Goal: Information Seeking & Learning: Learn about a topic

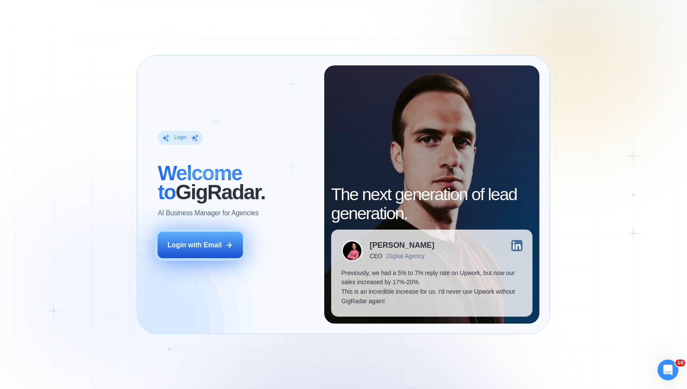
click at [190, 238] on button "Login with Email" at bounding box center [200, 245] width 85 height 26
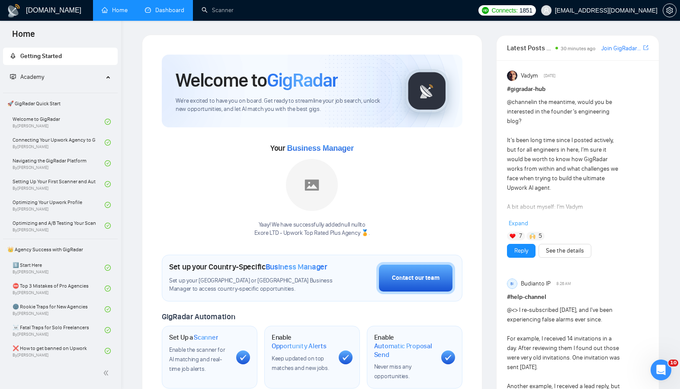
click at [184, 12] on link "Dashboard" at bounding box center [164, 9] width 39 height 7
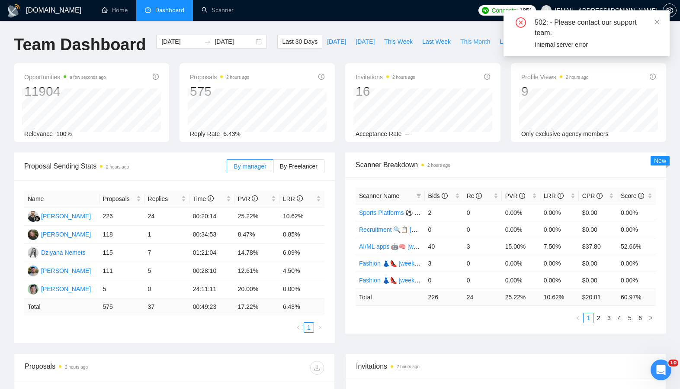
click at [470, 41] on span "This Month" at bounding box center [475, 42] width 30 height 10
type input "2025-10-01"
type input "2025-10-31"
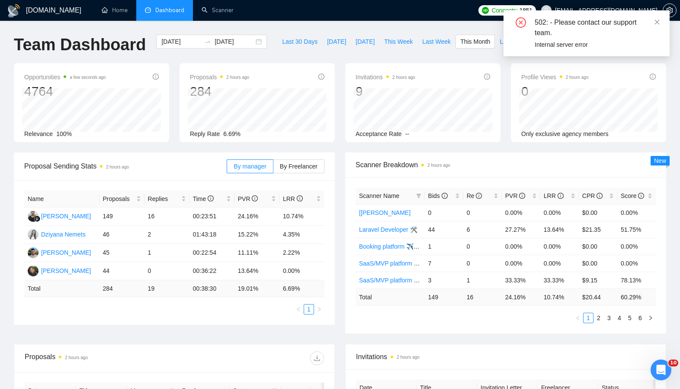
click at [182, 148] on div "Opportunities a few seconds ago 4764 Relevance 100% Proposals 2 hours ago 284 2…" at bounding box center [340, 107] width 663 height 89
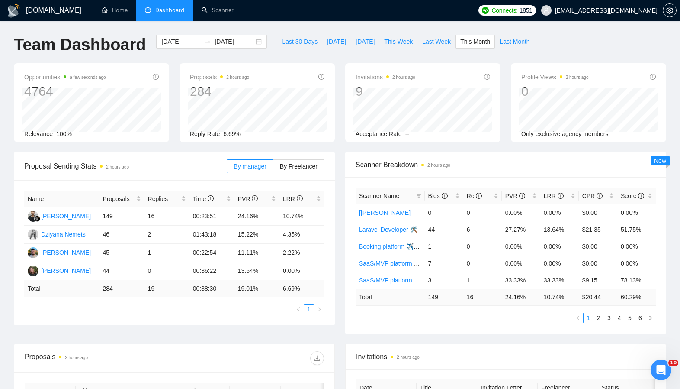
click at [183, 148] on div "Opportunities a few seconds ago 4764 Relevance 100% Proposals 2 hours ago 284 2…" at bounding box center [340, 107] width 663 height 89
click at [181, 93] on div "Proposals 2 hours ago 284 2025-10-04 Sent 7 Replied 5 Reply Rate 6.69%" at bounding box center [257, 102] width 155 height 79
click at [180, 93] on div "Proposals 2 hours ago 284 2025-10-04 Sent 7 Replied 5 Reply Rate 6.69%" at bounding box center [257, 102] width 155 height 79
click at [292, 70] on div "Proposals 2 hours ago 284 2025-10-04 Sent 7 Replied 5 Reply Rate 6.69%" at bounding box center [257, 102] width 155 height 79
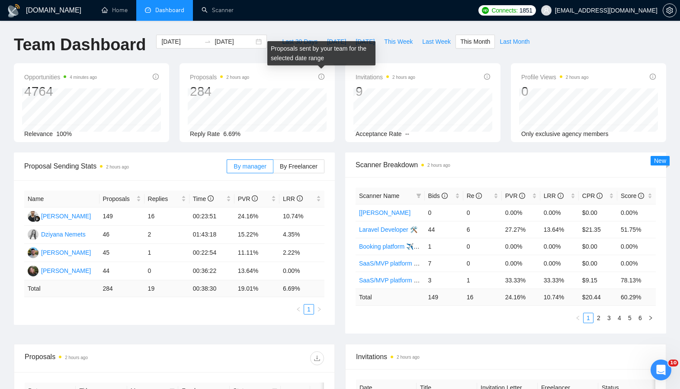
click at [319, 78] on icon "info-circle" at bounding box center [322, 77] width 6 height 6
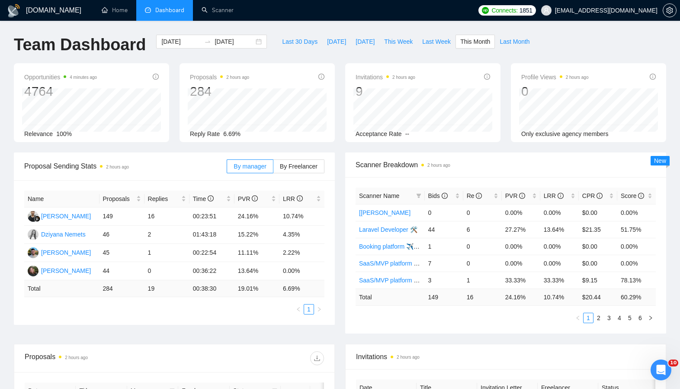
click at [291, 83] on div "Proposals 2 hours ago 284" at bounding box center [257, 86] width 135 height 28
click at [280, 60] on div "Last 30 Days Today Yesterday This Week Last Week This Month Last Month" at bounding box center [405, 49] width 267 height 29
click at [436, 43] on span "Last Week" at bounding box center [436, 42] width 29 height 10
type input "2025-10-06"
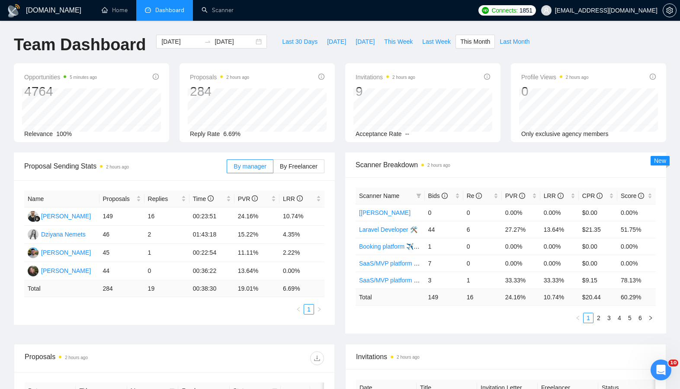
type input "2025-10-12"
click at [309, 167] on span "By Freelancer" at bounding box center [299, 166] width 38 height 7
click at [274, 168] on input "By Freelancer" at bounding box center [274, 168] width 0 height 0
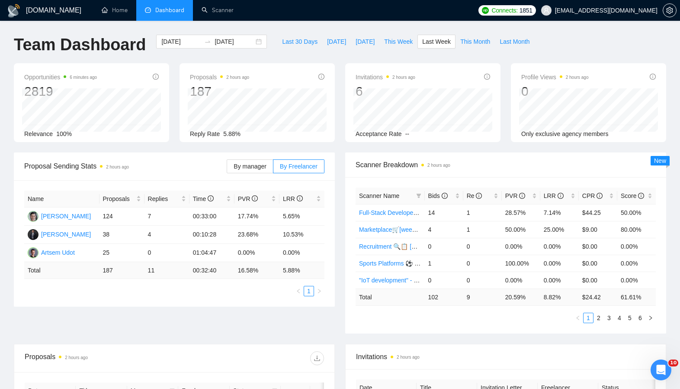
click at [349, 221] on div "Scanner Name Bids Re PVR LRR CPR Score Full-Stack Developer [weekdays] 14 1 28.…" at bounding box center [505, 255] width 321 height 156
click at [344, 222] on div "Scanner Breakdown 2 hours ago Scanner Name Bids Re PVR LRR CPR Score Full-Stack…" at bounding box center [505, 242] width 331 height 181
click at [268, 166] on label "By manager" at bounding box center [250, 166] width 46 height 14
click at [227, 168] on input "By manager" at bounding box center [227, 168] width 0 height 0
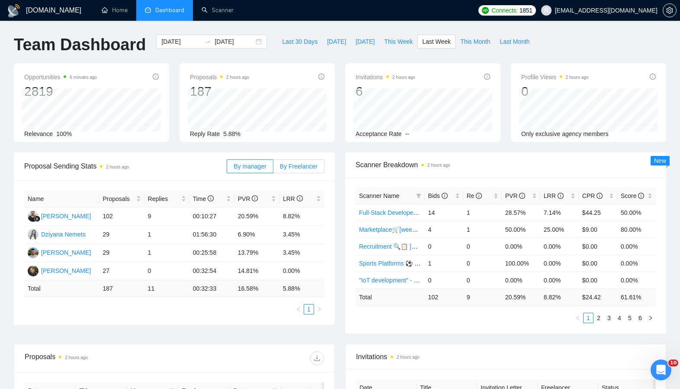
click at [313, 172] on label "By Freelancer" at bounding box center [299, 166] width 51 height 14
click at [274, 168] on input "By Freelancer" at bounding box center [274, 168] width 0 height 0
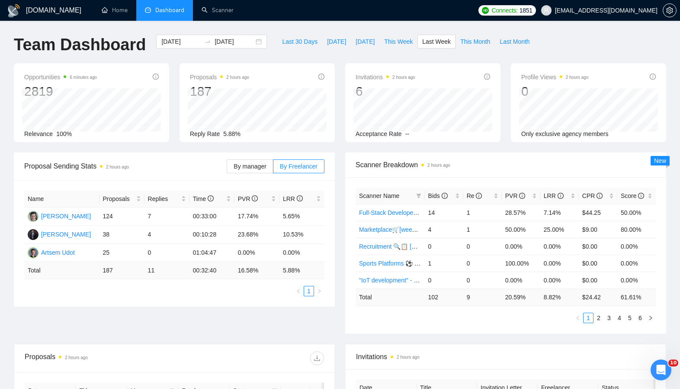
click at [286, 182] on div "Name Proposals Replies Time PVR LRR Yury Nemets 124 7 00:33:00 17.74% 5.65% Ale…" at bounding box center [174, 243] width 321 height 126
click at [289, 180] on div "Name Proposals Replies Time PVR LRR Yury Nemets 124 7 00:33:00 17.74% 5.65% Ale…" at bounding box center [174, 243] width 321 height 126
drag, startPoint x: 266, startPoint y: 45, endPoint x: 264, endPoint y: 61, distance: 16.2
click at [272, 46] on div "Last 30 Days Today Yesterday This Week Last Week This Month Last Month" at bounding box center [405, 49] width 267 height 29
click at [264, 61] on div "2025-10-06 2025-10-12" at bounding box center [211, 49] width 121 height 29
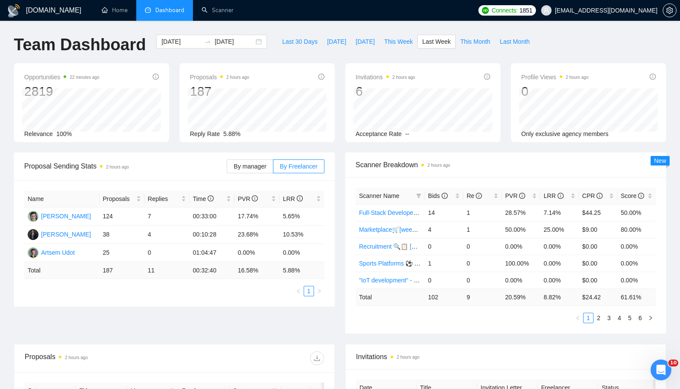
click at [264, 63] on main "Team Dashboard 2025-10-06 2025-10-12 Last 30 Days Today Yesterday This Week Las…" at bounding box center [340, 327] width 653 height 585
click at [264, 73] on div "Proposals 2 hours ago 187" at bounding box center [257, 86] width 135 height 28
drag, startPoint x: 249, startPoint y: 77, endPoint x: 232, endPoint y: 74, distance: 17.4
click at [232, 75] on time "2 hours ago" at bounding box center [237, 77] width 23 height 5
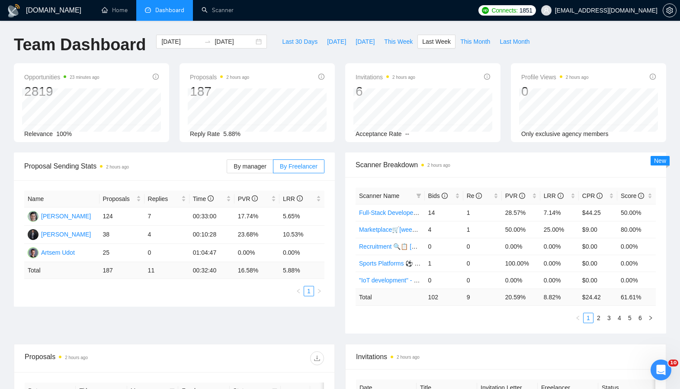
click at [272, 56] on div "Last 30 Days Today Yesterday This Week Last Week This Month Last Month" at bounding box center [405, 49] width 267 height 29
click at [240, 158] on div "By manager By Freelancer" at bounding box center [276, 166] width 98 height 28
click at [239, 167] on span "By manager" at bounding box center [250, 166] width 32 height 7
click at [227, 168] on input "By manager" at bounding box center [227, 168] width 0 height 0
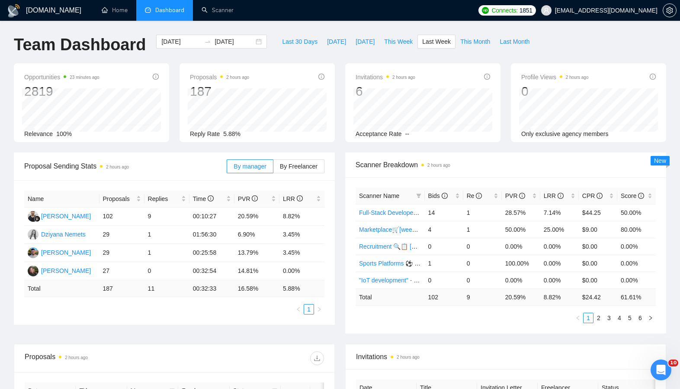
click at [172, 158] on div "Proposal Sending Stats 2 hours ago" at bounding box center [125, 166] width 203 height 25
click at [173, 165] on span "Proposal Sending Stats 2 hours ago" at bounding box center [125, 166] width 203 height 11
click at [195, 158] on div "Proposal Sending Stats 2 hours ago" at bounding box center [125, 166] width 203 height 25
click at [384, 55] on div "Last 30 Days Today Yesterday This Week Last Week This Month Last Month" at bounding box center [405, 49] width 267 height 29
click at [395, 41] on span "This Week" at bounding box center [398, 42] width 29 height 10
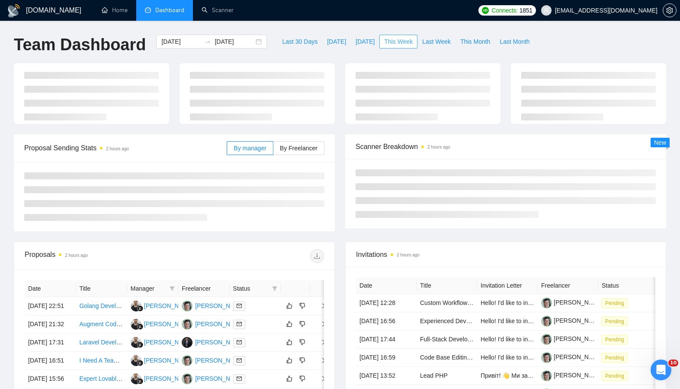
type input "2025-10-13"
type input "2025-10-19"
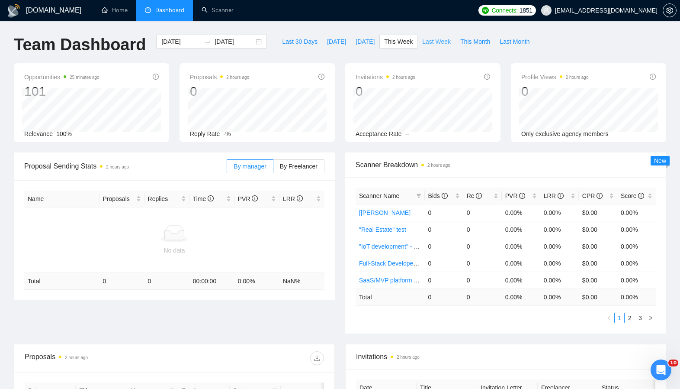
click at [440, 43] on span "Last Week" at bounding box center [436, 42] width 29 height 10
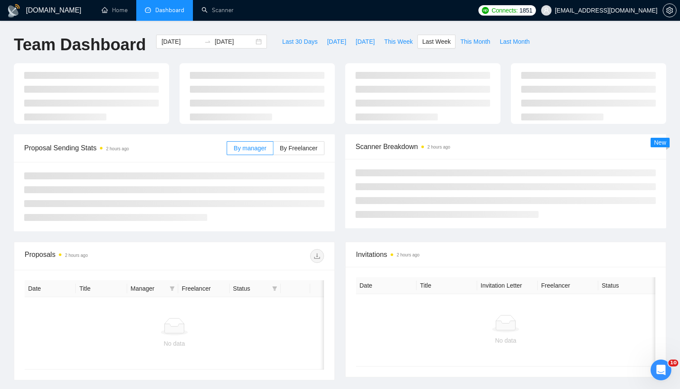
type input "2025-10-06"
type input "2025-10-12"
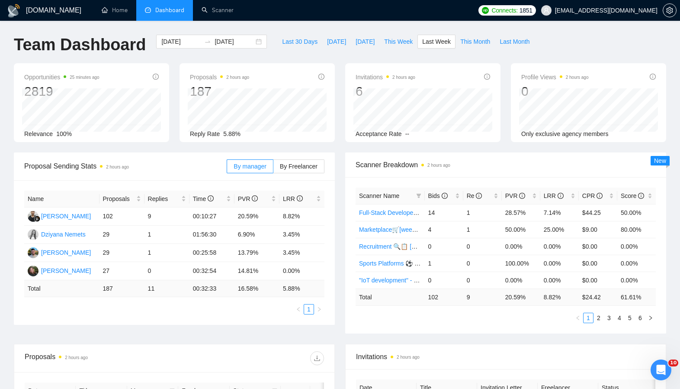
click at [294, 153] on div "By manager By Freelancer" at bounding box center [276, 166] width 98 height 28
click at [296, 149] on div "Opportunities 25 minutes ago 2819 Relevance 100% Proposals 2 hours ago 187 Repl…" at bounding box center [340, 107] width 663 height 89
drag, startPoint x: 148, startPoint y: 241, endPoint x: 109, endPoint y: 241, distance: 39.4
click at [109, 241] on tr "Dziyana Nemets 29 1 01:56:30 6.90% 3.45%" at bounding box center [174, 234] width 300 height 18
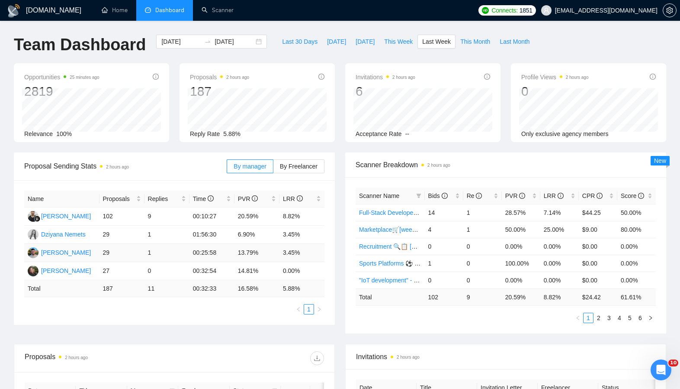
click at [149, 249] on td "1" at bounding box center [167, 253] width 45 height 18
click at [145, 303] on div "Name Proposals Replies Time PVR LRR Ferdi Gilang Pratama 102 9 00:10:27 20.59% …" at bounding box center [174, 252] width 300 height 124
click at [225, 261] on td "00:25:58" at bounding box center [212, 253] width 45 height 18
click at [230, 262] on td "00:32:54" at bounding box center [212, 271] width 45 height 18
click at [230, 257] on td "00:25:58" at bounding box center [212, 253] width 45 height 18
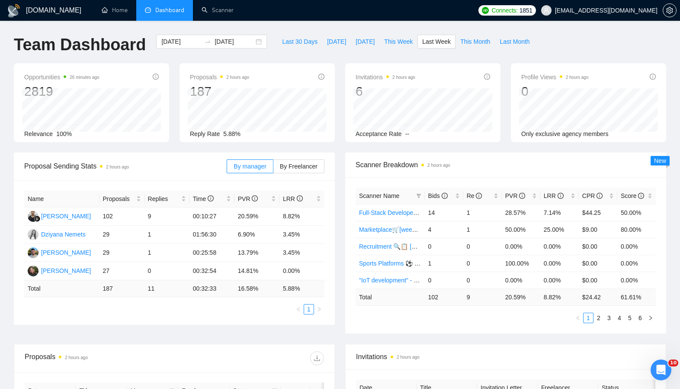
click at [338, 232] on div "Proposal Sending Stats 2 hours ago By manager By Freelancer Name Proposals Repl…" at bounding box center [174, 238] width 331 height 172
click at [207, 59] on div "2025-10-06 2025-10-12" at bounding box center [211, 49] width 121 height 29
click at [345, 8] on ul "Home Dashboard Scanner" at bounding box center [282, 10] width 384 height 21
click at [303, 181] on div "Name Proposals Replies Time PVR LRR Ferdi Gilang Pratama 102 9 00:10:27 20.59% …" at bounding box center [174, 252] width 321 height 145
click at [302, 180] on div "Name Proposals Replies Time PVR LRR Ferdi Gilang Pratama 102 9 00:10:27 20.59% …" at bounding box center [174, 252] width 321 height 145
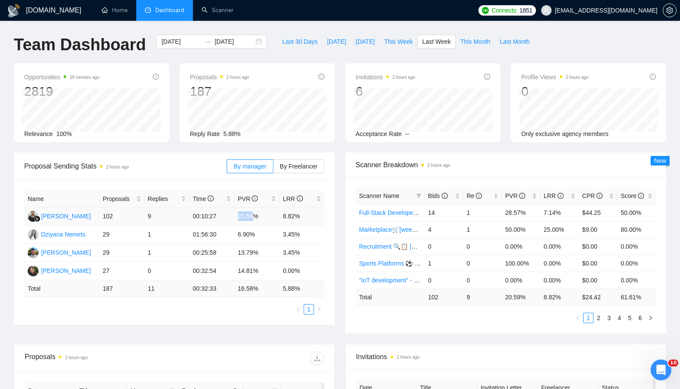
drag, startPoint x: 240, startPoint y: 215, endPoint x: 254, endPoint y: 215, distance: 14.3
click at [254, 215] on td "20.59%" at bounding box center [257, 216] width 45 height 18
drag, startPoint x: 296, startPoint y: 215, endPoint x: 283, endPoint y: 217, distance: 13.6
click at [283, 217] on td "8.82%" at bounding box center [302, 216] width 45 height 18
click at [290, 166] on span "By Freelancer" at bounding box center [299, 166] width 38 height 7
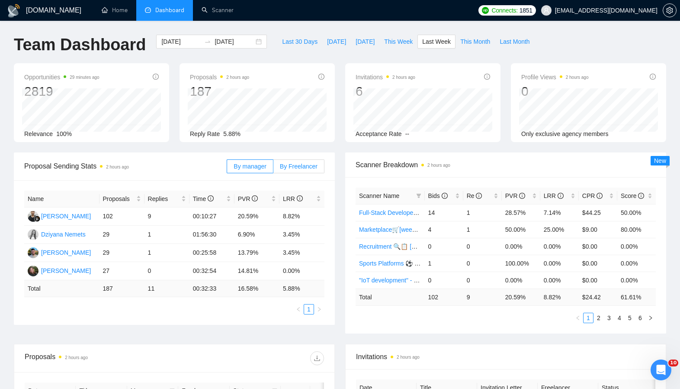
click at [274, 168] on input "By Freelancer" at bounding box center [274, 168] width 0 height 0
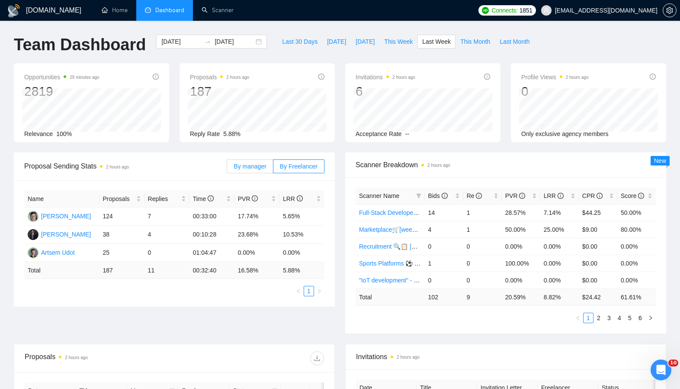
click at [234, 164] on span "By manager" at bounding box center [250, 166] width 32 height 7
click at [227, 168] on input "By manager" at bounding box center [227, 168] width 0 height 0
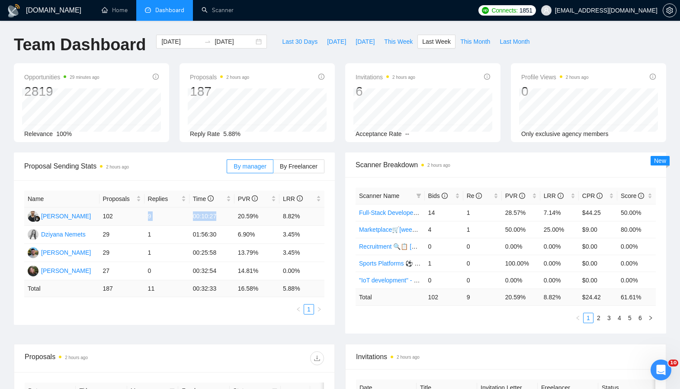
drag, startPoint x: 131, startPoint y: 216, endPoint x: 219, endPoint y: 214, distance: 88.8
click at [219, 214] on tr "Ferdi Gilang Pratama 102 9 00:10:27 20.59% 8.82%" at bounding box center [174, 216] width 300 height 18
click at [600, 319] on link "2" at bounding box center [599, 318] width 10 height 10
drag, startPoint x: 460, startPoint y: 248, endPoint x: 620, endPoint y: 244, distance: 160.2
click at [620, 244] on tr "Laravel Developer 🛠️ 38 4 23.68% 10.53% $27.94 54.68%" at bounding box center [506, 246] width 300 height 17
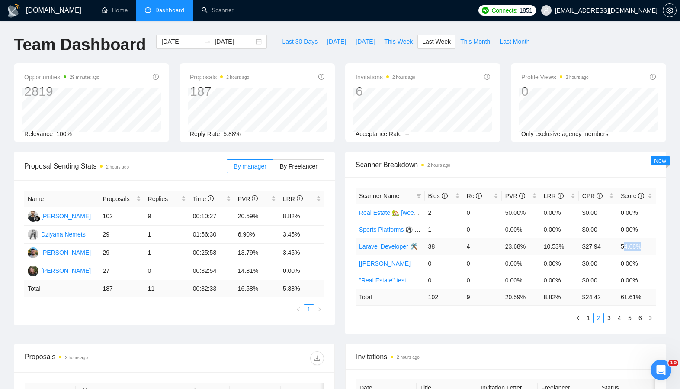
drag, startPoint x: 623, startPoint y: 245, endPoint x: 641, endPoint y: 246, distance: 18.2
click at [641, 246] on td "54.68%" at bounding box center [637, 246] width 39 height 17
click at [642, 247] on td "54.68%" at bounding box center [637, 246] width 39 height 17
drag, startPoint x: 560, startPoint y: 249, endPoint x: 502, endPoint y: 249, distance: 57.6
click at [502, 249] on tr "Laravel Developer 🛠️ 38 4 23.68% 10.53% $27.94 54.68%" at bounding box center [506, 246] width 300 height 17
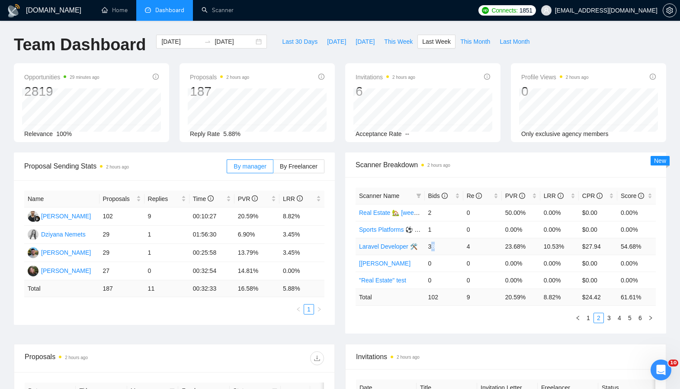
drag, startPoint x: 432, startPoint y: 248, endPoint x: 455, endPoint y: 246, distance: 23.0
click at [455, 246] on td "38" at bounding box center [444, 246] width 39 height 17
click at [634, 246] on tr "Laravel Developer 🛠️ 38 4 23.68% 10.53% $27.94 54.68%" at bounding box center [506, 246] width 300 height 17
drag, startPoint x: 603, startPoint y: 247, endPoint x: 560, endPoint y: 247, distance: 42.4
click at [560, 247] on tr "Laravel Developer 🛠️ 38 4 23.68% 10.53% $27.94 54.68%" at bounding box center [506, 246] width 300 height 17
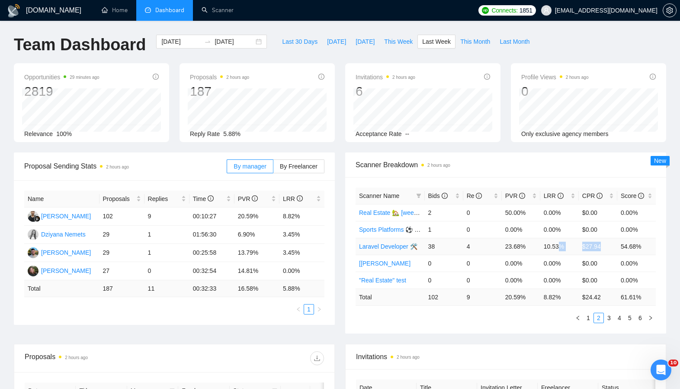
click at [599, 251] on td "$27.94" at bounding box center [598, 246] width 39 height 17
click at [283, 220] on td "8.82%" at bounding box center [302, 216] width 45 height 18
click at [335, 272] on div "Proposal Sending Stats 2 hours ago By manager By Freelancer Name Proposals Repl…" at bounding box center [174, 238] width 331 height 172
click at [599, 314] on link "2" at bounding box center [599, 318] width 10 height 10
click at [602, 316] on link "2" at bounding box center [599, 318] width 10 height 10
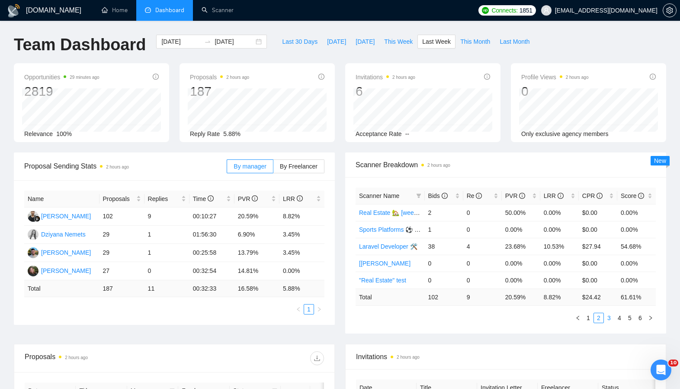
click at [605, 317] on link "3" at bounding box center [610, 318] width 10 height 10
click at [622, 319] on link "4" at bounding box center [620, 318] width 10 height 10
click at [629, 319] on link "5" at bounding box center [630, 318] width 10 height 10
click at [644, 318] on link "6" at bounding box center [641, 318] width 10 height 10
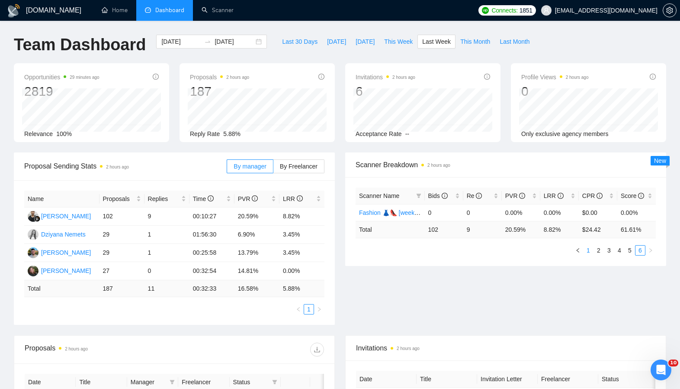
click at [585, 251] on link "1" at bounding box center [589, 250] width 10 height 10
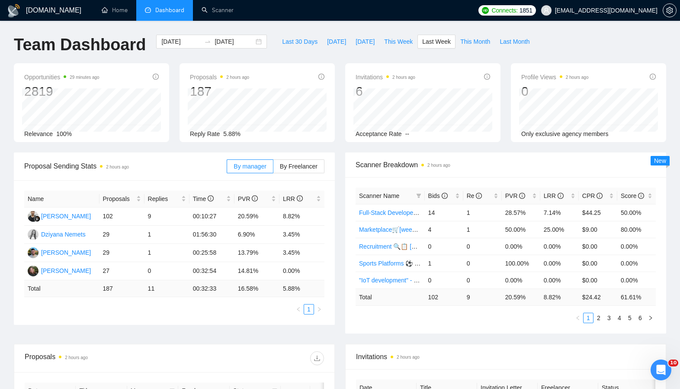
click at [348, 177] on div "Scanner Name Bids Re PVR LRR CPR Score Full-Stack Developer [weekdays] 14 1 28.…" at bounding box center [505, 255] width 321 height 156
click at [172, 156] on div "Proposal Sending Stats 2 hours ago" at bounding box center [125, 166] width 203 height 25
click at [467, 47] on button "This Month" at bounding box center [475, 42] width 39 height 14
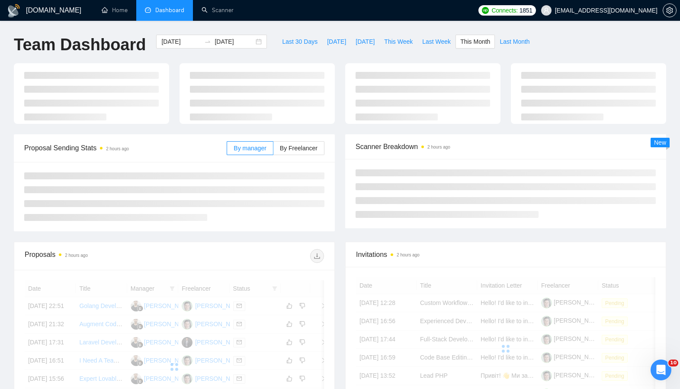
type input "2025-10-01"
type input "2025-10-31"
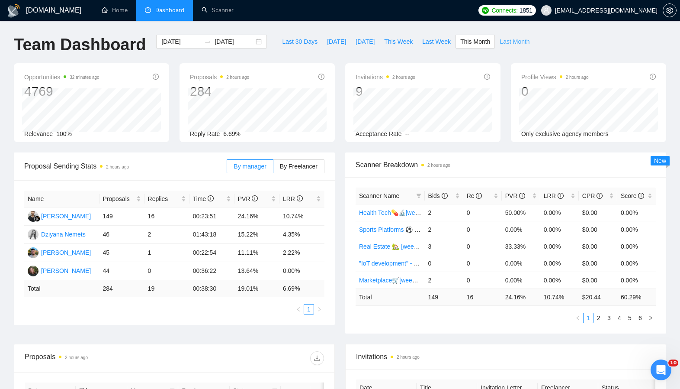
click at [523, 39] on span "Last Month" at bounding box center [515, 42] width 30 height 10
type input "2025-09-01"
type input "2025-09-30"
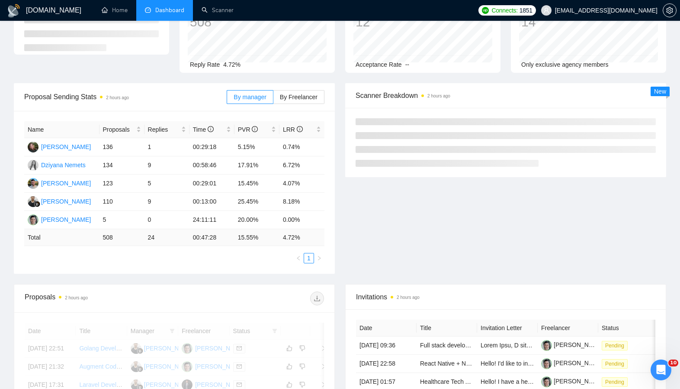
scroll to position [79, 0]
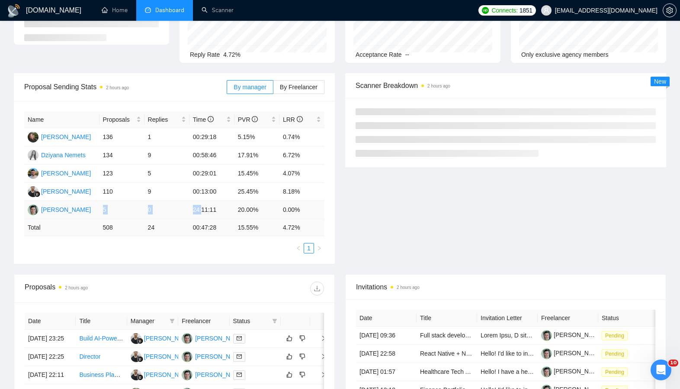
drag, startPoint x: 101, startPoint y: 211, endPoint x: 201, endPoint y: 212, distance: 100.4
click at [202, 212] on tr "Yury Nemets 5 0 24:11:11 20.00% 0.00%" at bounding box center [174, 210] width 300 height 18
click at [156, 206] on td "0" at bounding box center [167, 210] width 45 height 18
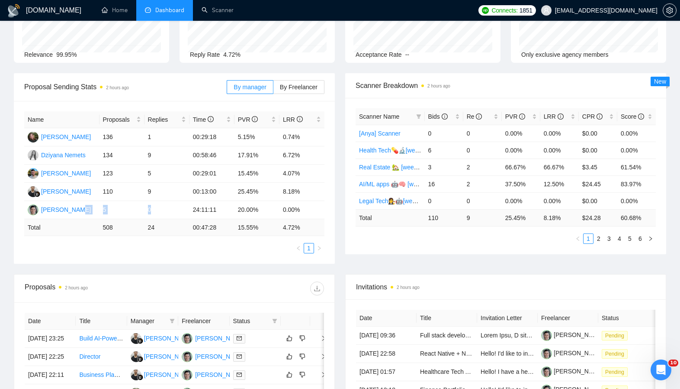
drag, startPoint x: 154, startPoint y: 208, endPoint x: 88, endPoint y: 218, distance: 67.0
click at [88, 218] on table "Name Proposals Replies Time PVR LRR Hanna Hiren 136 1 00:29:18 5.15% 0.74% Dziy…" at bounding box center [174, 173] width 300 height 125
drag, startPoint x: 120, startPoint y: 212, endPoint x: 125, endPoint y: 212, distance: 5.6
click at [120, 212] on td "5" at bounding box center [122, 210] width 45 height 18
drag, startPoint x: 169, startPoint y: 215, endPoint x: 183, endPoint y: 207, distance: 16.9
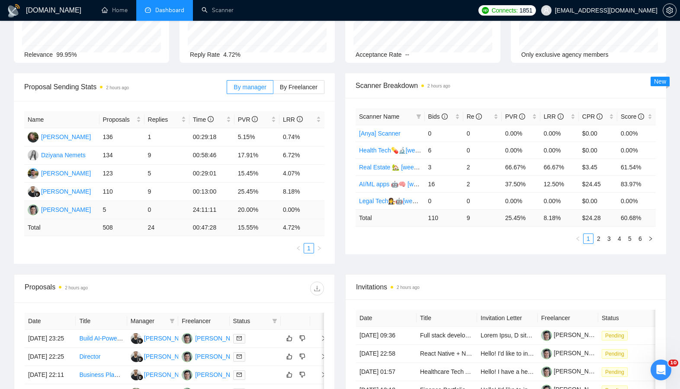
click at [169, 215] on td "0" at bounding box center [167, 210] width 45 height 18
click at [226, 216] on td "24:11:11" at bounding box center [212, 210] width 45 height 18
click at [380, 103] on div "Scanner Name Bids Re PVR LRR CPR Score [Anya] Scanner 0 0 0.00% 0.00% $0.00 0.0…" at bounding box center [505, 176] width 321 height 156
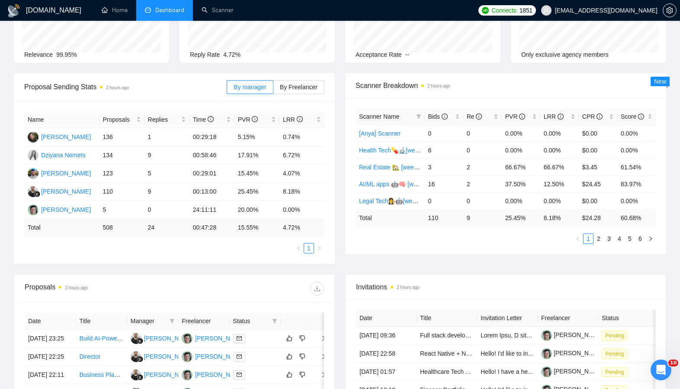
click at [380, 103] on div "Scanner Name Bids Re PVR LRR CPR Score [Anya] Scanner 0 0 0.00% 0.00% $0.00 0.0…" at bounding box center [505, 176] width 321 height 156
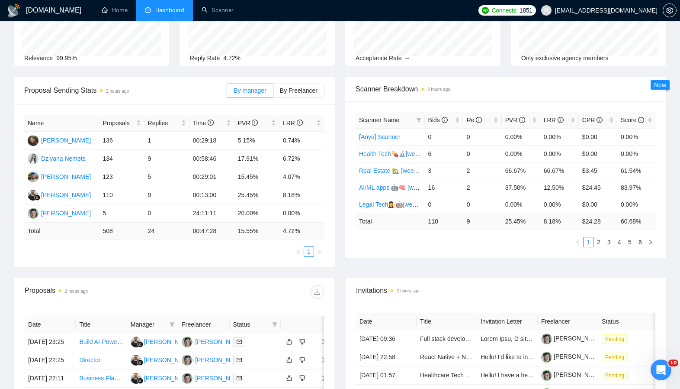
scroll to position [0, 0]
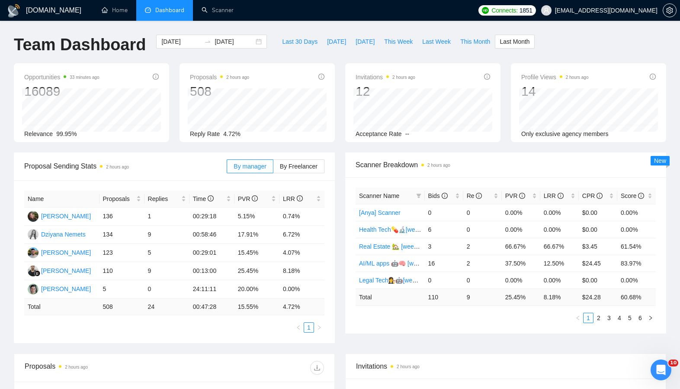
click at [288, 9] on ul "Home Dashboard Scanner" at bounding box center [282, 10] width 384 height 21
click at [339, 229] on div "Proposal Sending Stats 2 hours ago By manager By Freelancer Name Proposals Repl…" at bounding box center [174, 247] width 331 height 190
click at [369, 146] on div "Opportunities 33 minutes ago 16089 Relevance 99.95% Proposals 2 hours ago 508 R…" at bounding box center [340, 107] width 663 height 89
click at [346, 135] on div "Invitations 2 hours ago 12 2025-09-22 2025-09-22 0 Acceptance Rate --" at bounding box center [422, 102] width 155 height 79
click at [486, 40] on span "This Month" at bounding box center [475, 42] width 30 height 10
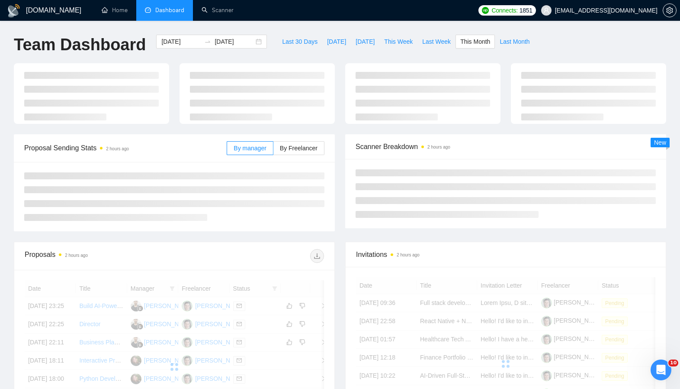
type input "2025-10-01"
type input "2025-10-31"
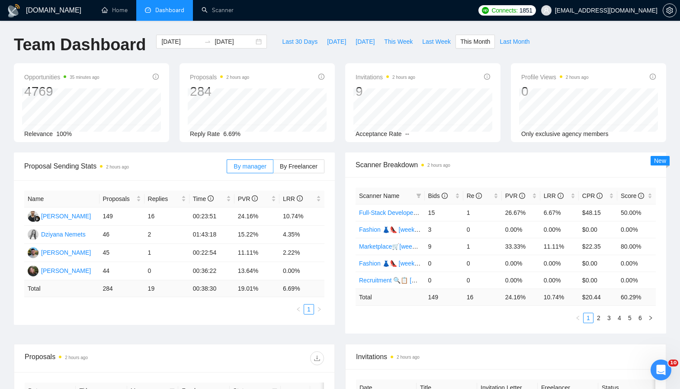
click at [335, 187] on div "Proposal Sending Stats 2 hours ago By manager By Freelancer Name Proposals Repl…" at bounding box center [174, 238] width 331 height 172
click at [212, 222] on td "00:23:51" at bounding box center [212, 216] width 45 height 18
drag, startPoint x: 317, startPoint y: 214, endPoint x: 217, endPoint y: 218, distance: 100.1
click at [217, 218] on tr "Ferdi Gilang Pratama 149 16 00:23:51 24.16% 10.74%" at bounding box center [174, 216] width 300 height 18
click at [217, 218] on td "00:23:51" at bounding box center [212, 216] width 45 height 18
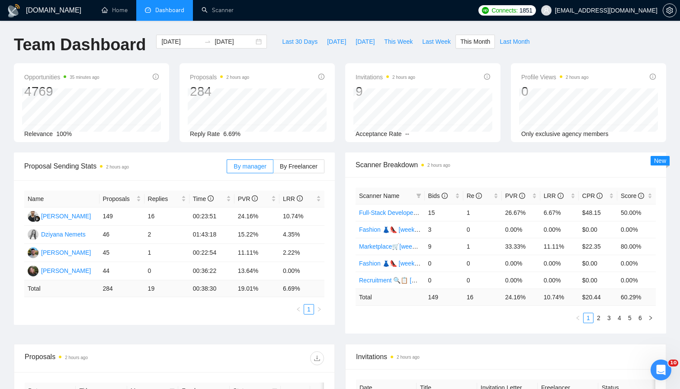
click at [161, 180] on div "Name Proposals Replies Time PVR LRR Ferdi Gilang Pratama 149 16 00:23:51 24.16%…" at bounding box center [174, 252] width 321 height 145
click at [282, 181] on div "Name Proposals Replies Time PVR LRR Ferdi Gilang Pratama 149 16 00:23:51 24.16%…" at bounding box center [174, 252] width 321 height 145
click at [310, 158] on div "By manager By Freelancer" at bounding box center [276, 166] width 98 height 28
click at [309, 161] on label "By Freelancer" at bounding box center [299, 166] width 51 height 14
click at [274, 168] on input "By Freelancer" at bounding box center [274, 168] width 0 height 0
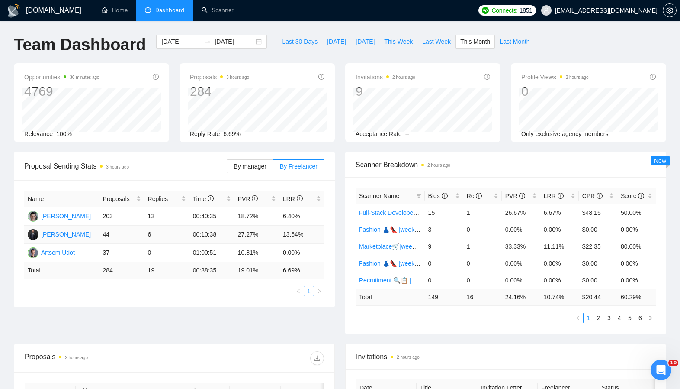
drag, startPoint x: 30, startPoint y: 235, endPoint x: 94, endPoint y: 242, distance: 63.9
click at [93, 241] on tr "Aleksandr Surtaev 44 6 00:10:38 27.27% 13.64%" at bounding box center [174, 234] width 300 height 18
drag, startPoint x: 91, startPoint y: 252, endPoint x: 67, endPoint y: 251, distance: 24.7
click at [67, 251] on td "Artsem Udot" at bounding box center [61, 253] width 75 height 18
drag, startPoint x: 127, startPoint y: 236, endPoint x: 58, endPoint y: 230, distance: 68.7
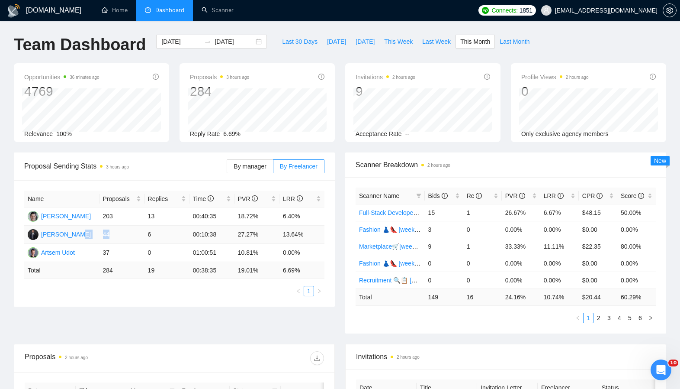
click at [58, 230] on tr "Aleksandr Surtaev 44 6 00:10:38 27.27% 13.64%" at bounding box center [174, 234] width 300 height 18
click at [151, 214] on td "13" at bounding box center [167, 216] width 45 height 18
click at [264, 155] on div "By manager By Freelancer" at bounding box center [276, 166] width 98 height 28
click at [245, 171] on label "By manager" at bounding box center [250, 166] width 46 height 14
click at [227, 168] on input "By manager" at bounding box center [227, 168] width 0 height 0
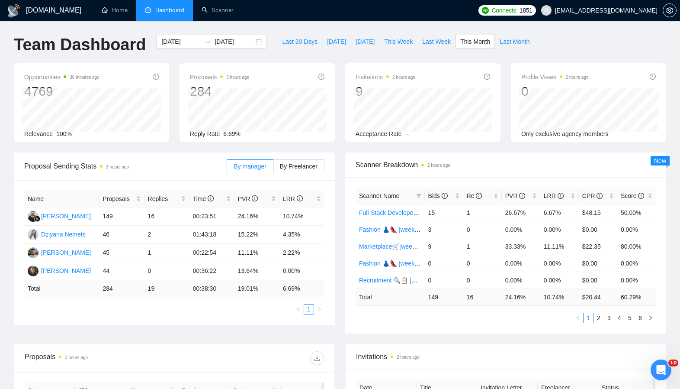
click at [220, 175] on div "Proposal Sending Stats 3 hours ago" at bounding box center [125, 166] width 203 height 25
click at [218, 164] on span "Proposal Sending Stats 3 hours ago" at bounding box center [125, 166] width 203 height 11
click at [217, 164] on span "Proposal Sending Stats 3 hours ago" at bounding box center [125, 166] width 203 height 11
click at [254, 158] on div "By manager By Freelancer" at bounding box center [276, 166] width 98 height 28
click at [288, 164] on span "By Freelancer" at bounding box center [299, 166] width 38 height 7
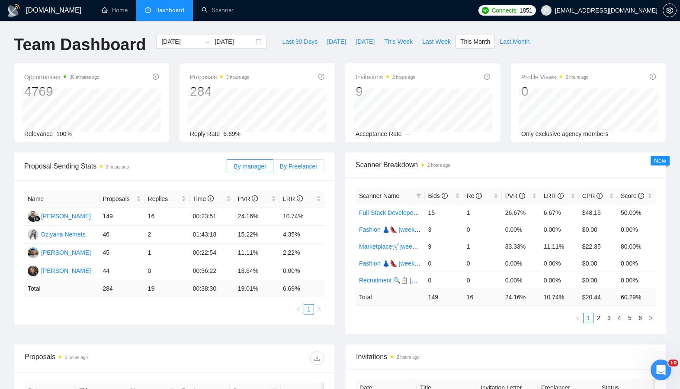
click at [274, 168] on input "By Freelancer" at bounding box center [274, 168] width 0 height 0
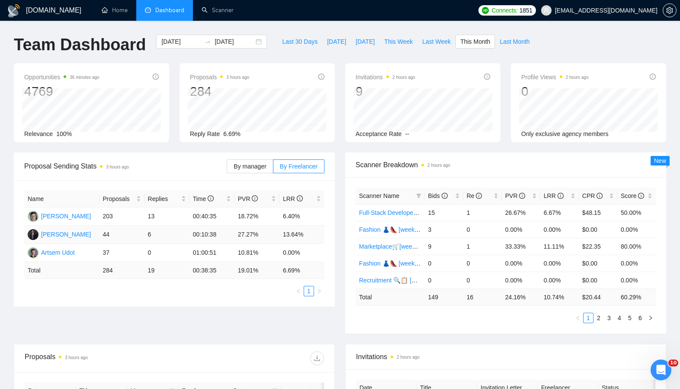
drag, startPoint x: 79, startPoint y: 238, endPoint x: 145, endPoint y: 235, distance: 66.3
click at [145, 235] on tr "Aleksandr Surtaev 44 6 00:10:38 27.27% 13.64%" at bounding box center [174, 234] width 300 height 18
drag, startPoint x: 145, startPoint y: 235, endPoint x: 170, endPoint y: 232, distance: 25.2
click at [170, 232] on td "6" at bounding box center [167, 234] width 45 height 18
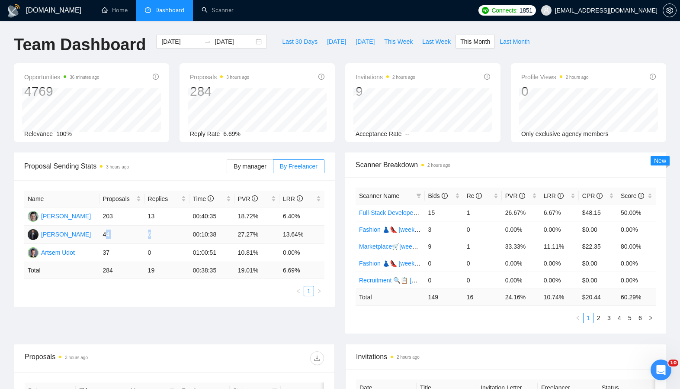
drag, startPoint x: 156, startPoint y: 237, endPoint x: 108, endPoint y: 236, distance: 48.0
click at [108, 236] on tr "Aleksandr Surtaev 44 6 00:10:38 27.27% 13.64%" at bounding box center [174, 234] width 300 height 18
click at [108, 236] on td "44" at bounding box center [122, 234] width 45 height 18
drag, startPoint x: 108, startPoint y: 235, endPoint x: 270, endPoint y: 234, distance: 162.7
click at [270, 234] on tr "Aleksandr Surtaev 44 6 00:10:38 27.27% 13.64%" at bounding box center [174, 234] width 300 height 18
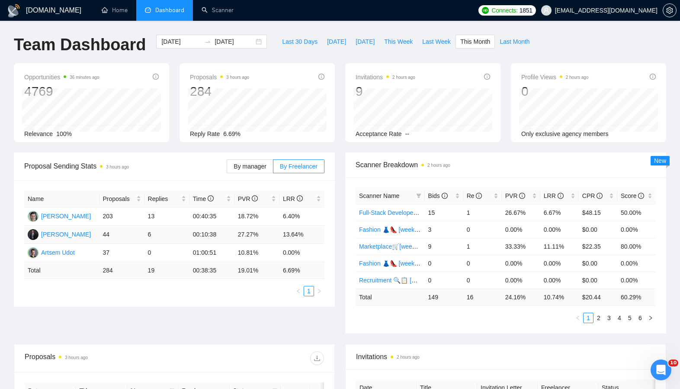
click at [270, 234] on td "27.27%" at bounding box center [257, 234] width 45 height 18
drag, startPoint x: 218, startPoint y: 240, endPoint x: 106, endPoint y: 231, distance: 111.6
click at [106, 231] on tr "Aleksandr Surtaev 44 6 00:10:38 27.27% 13.64%" at bounding box center [174, 234] width 300 height 18
click at [107, 231] on td "44" at bounding box center [122, 234] width 45 height 18
drag, startPoint x: 108, startPoint y: 231, endPoint x: 164, endPoint y: 235, distance: 56.4
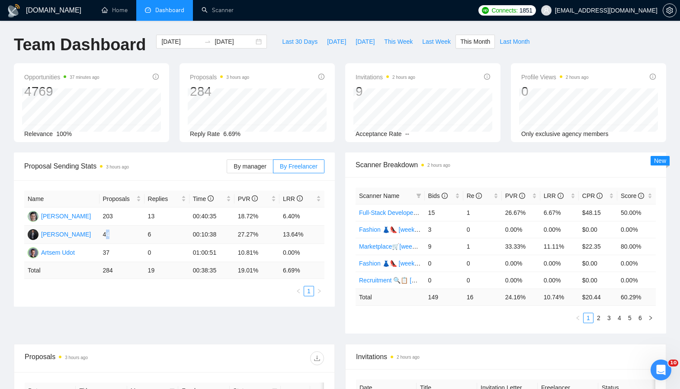
click at [143, 234] on td "44" at bounding box center [122, 234] width 45 height 18
click at [164, 235] on td "6" at bounding box center [167, 234] width 45 height 18
click at [183, 157] on div "Proposal Sending Stats 3 hours ago" at bounding box center [125, 166] width 203 height 25
drag, startPoint x: 109, startPoint y: 251, endPoint x: 232, endPoint y: 251, distance: 123.8
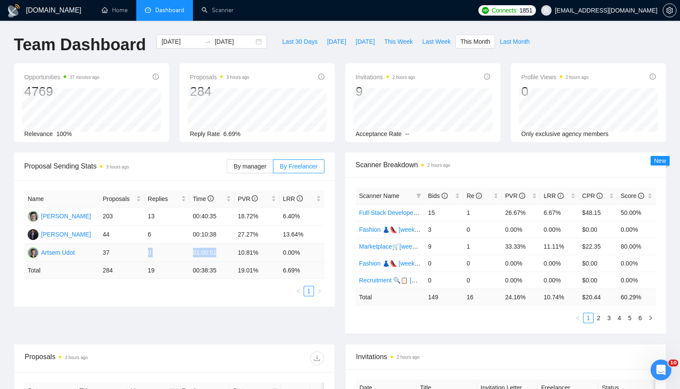
click at [232, 251] on tr "Artsem Udot 37 0 01:00:51 10.81% 0.00%" at bounding box center [174, 253] width 300 height 18
click at [241, 252] on td "10.81%" at bounding box center [257, 253] width 45 height 18
drag, startPoint x: 100, startPoint y: 253, endPoint x: 173, endPoint y: 257, distance: 73.3
click at [173, 257] on tr "Artsem Udot 37 0 01:00:51 10.81% 0.00%" at bounding box center [174, 253] width 300 height 18
click at [173, 257] on td "0" at bounding box center [167, 253] width 45 height 18
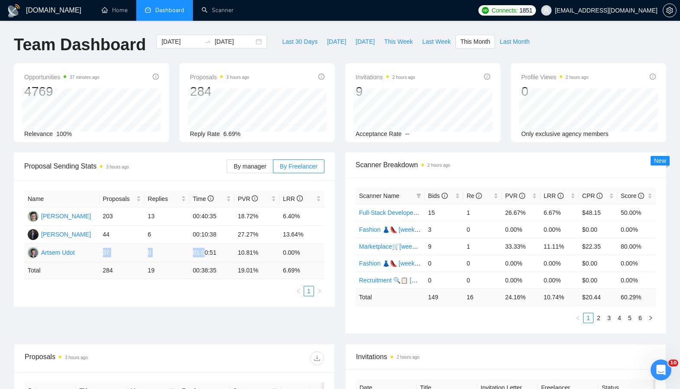
drag, startPoint x: 160, startPoint y: 251, endPoint x: 208, endPoint y: 250, distance: 47.6
click at [208, 250] on tr "Artsem Udot 37 0 01:00:51 10.81% 0.00%" at bounding box center [174, 253] width 300 height 18
drag, startPoint x: 262, startPoint y: 249, endPoint x: 95, endPoint y: 254, distance: 167.5
click at [95, 254] on tr "Artsem Udot 37 0 01:00:51 10.81% 0.00%" at bounding box center [174, 253] width 300 height 18
click at [95, 253] on td "Artsem Udot" at bounding box center [61, 253] width 75 height 18
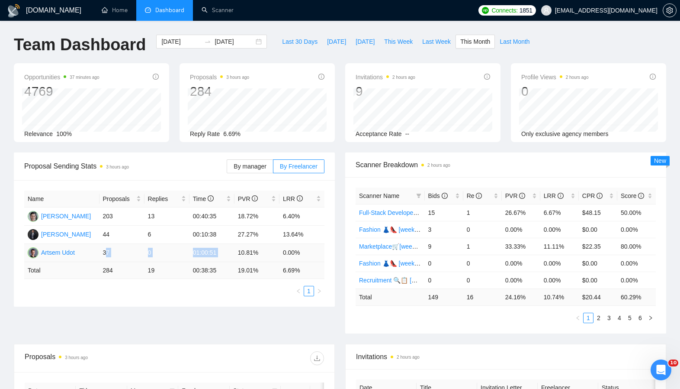
drag, startPoint x: 177, startPoint y: 254, endPoint x: 235, endPoint y: 251, distance: 58.0
click at [235, 251] on tr "Artsem Udot 37 0 01:00:51 10.81% 0.00%" at bounding box center [174, 253] width 300 height 18
click at [235, 251] on td "10.81%" at bounding box center [257, 253] width 45 height 18
drag, startPoint x: 207, startPoint y: 251, endPoint x: 107, endPoint y: 254, distance: 100.0
click at [107, 254] on tr "Artsem Udot 37 0 01:00:51 10.81% 0.00%" at bounding box center [174, 253] width 300 height 18
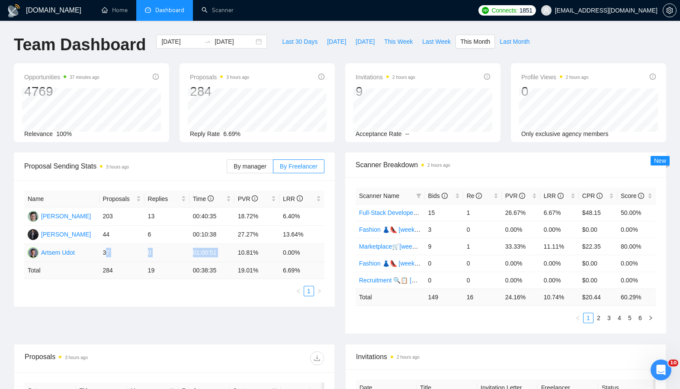
click at [107, 254] on td "37" at bounding box center [122, 253] width 45 height 18
click at [193, 151] on div "Opportunities 37 minutes ago 4769 Relevance 100% Proposals 3 hours ago 284 2025…" at bounding box center [340, 107] width 663 height 89
click at [191, 160] on div "Proposal Sending Stats 3 hours ago" at bounding box center [125, 166] width 203 height 25
click at [220, 299] on div "Name Proposals Replies Time PVR LRR Yury Nemets 203 13 00:40:35 18.72% 6.40% Al…" at bounding box center [174, 243] width 321 height 126
click at [216, 293] on ul "1" at bounding box center [174, 291] width 300 height 10
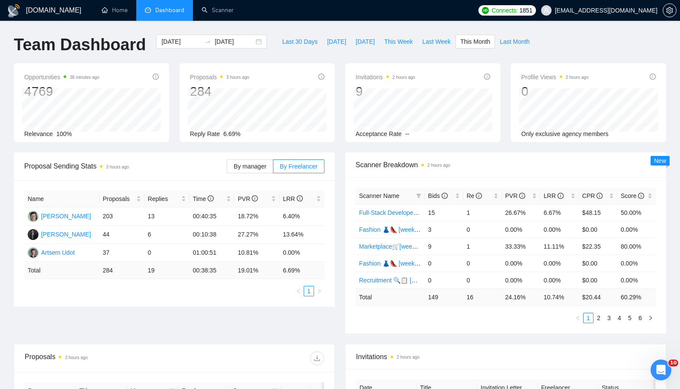
click at [309, 55] on div "Last 30 Days Today Yesterday This Week Last Week This Month Last Month" at bounding box center [405, 49] width 267 height 29
drag, startPoint x: 292, startPoint y: 142, endPoint x: 275, endPoint y: 148, distance: 18.3
click at [292, 142] on div "Opportunities 38 minutes ago 4769 Relevance 100% Proposals 3 hours ago 284 2025…" at bounding box center [340, 107] width 663 height 89
click at [341, 194] on div "Scanner Breakdown 2 hours ago Scanner Name Bids Re PVR LRR CPR Score Full-Stack…" at bounding box center [505, 242] width 331 height 181
click at [237, 174] on div "By manager By Freelancer" at bounding box center [276, 166] width 98 height 28
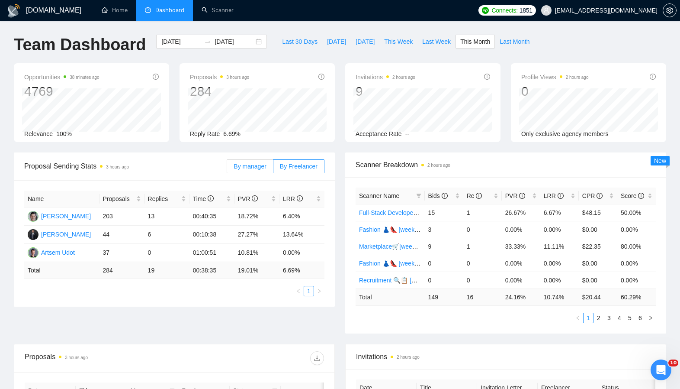
click at [238, 171] on label "By manager" at bounding box center [250, 166] width 46 height 14
click at [227, 168] on input "By manager" at bounding box center [227, 168] width 0 height 0
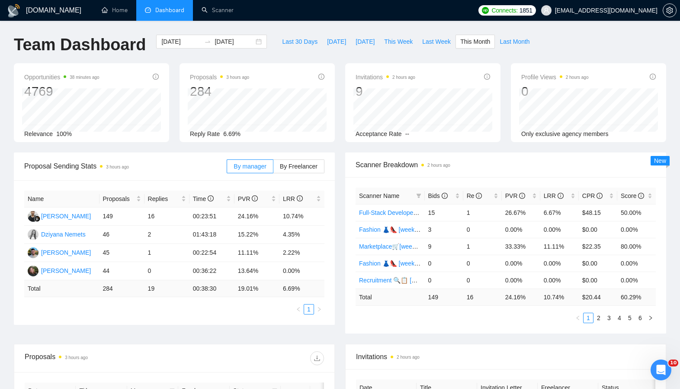
click at [193, 170] on span "Proposal Sending Stats 3 hours ago" at bounding box center [125, 166] width 203 height 11
click at [230, 168] on span at bounding box center [249, 166] width 45 height 13
click at [227, 168] on input "By manager" at bounding box center [227, 168] width 0 height 0
click at [177, 177] on div "Proposal Sending Stats 3 hours ago" at bounding box center [125, 166] width 203 height 25
drag, startPoint x: 183, startPoint y: 179, endPoint x: 190, endPoint y: 177, distance: 7.4
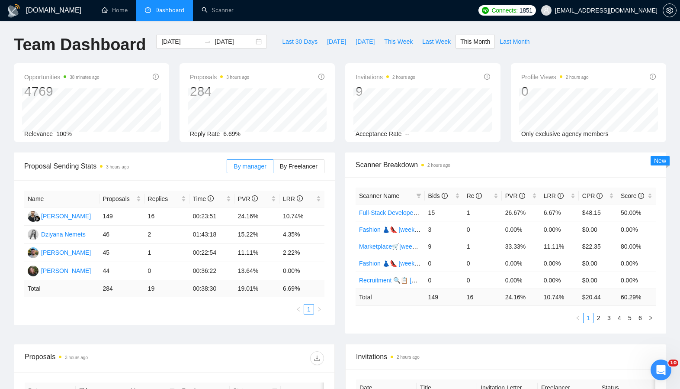
click at [183, 179] on div "Proposal Sending Stats 3 hours ago By manager By Freelancer" at bounding box center [174, 166] width 300 height 28
click at [188, 170] on span "Proposal Sending Stats 3 hours ago" at bounding box center [125, 166] width 203 height 11
click at [345, 341] on div "Proposal Sending Stats 3 hours ago By manager By Freelancer Name Proposals Repl…" at bounding box center [340, 247] width 663 height 191
